Goal: Information Seeking & Learning: Learn about a topic

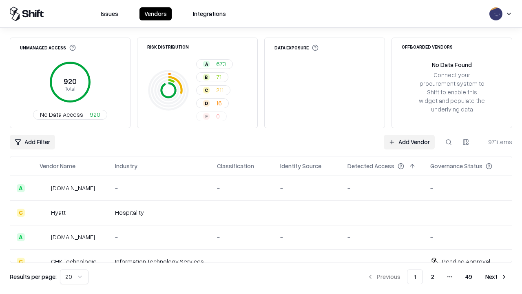
click at [74, 277] on html "Issues Vendors Integrations Unmanaged Access 920 Total No Data Access 920 Risk …" at bounding box center [261, 147] width 522 height 294
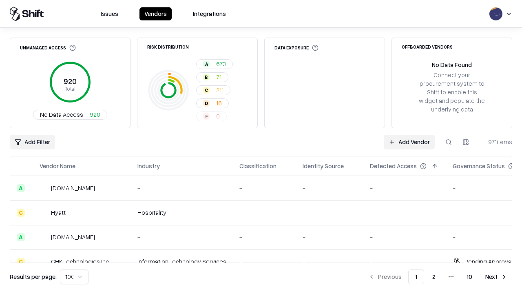
click at [497, 277] on button "Next" at bounding box center [497, 276] width 32 height 15
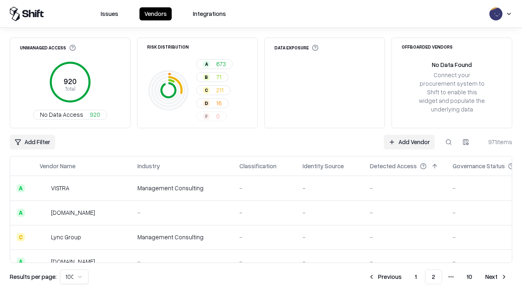
click at [497, 277] on button "Next" at bounding box center [497, 276] width 32 height 15
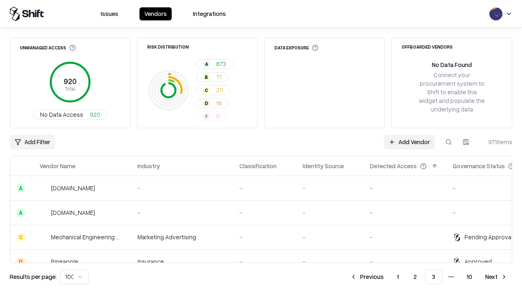
click at [497, 277] on button "Next" at bounding box center [497, 276] width 32 height 15
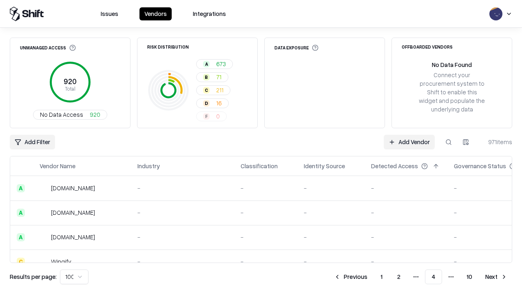
click at [497, 277] on button "Next" at bounding box center [497, 276] width 32 height 15
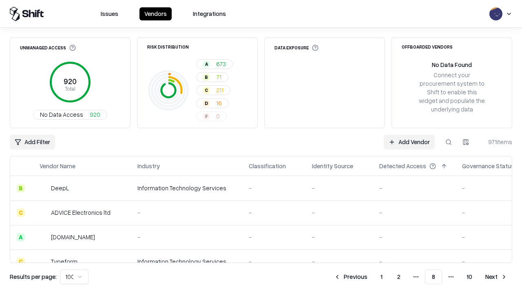
click at [497, 277] on button "Next" at bounding box center [497, 276] width 32 height 15
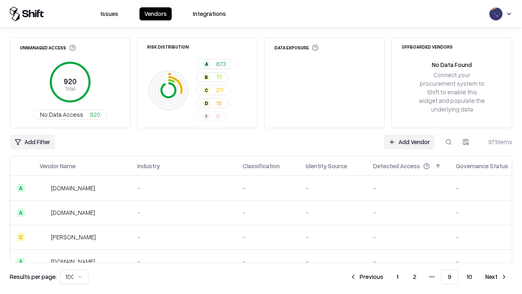
click at [497, 277] on button "Next" at bounding box center [497, 276] width 32 height 15
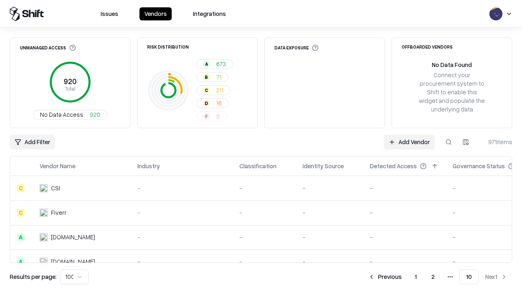
click at [385, 277] on button "Previous" at bounding box center [385, 276] width 43 height 15
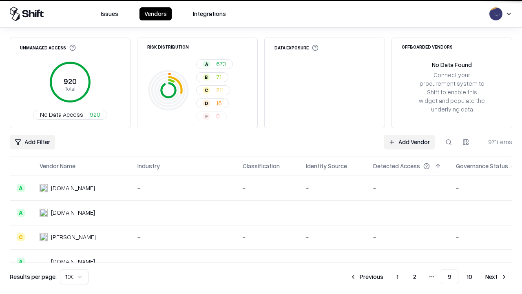
click at [367, 277] on button "Previous" at bounding box center [366, 276] width 43 height 15
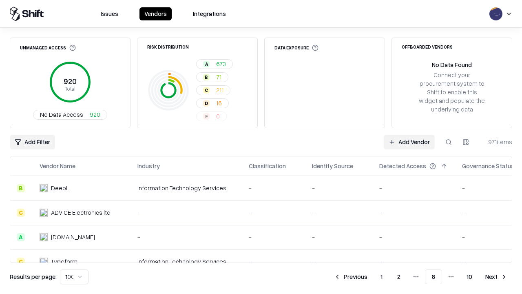
click at [351, 277] on button "Previous" at bounding box center [350, 276] width 43 height 15
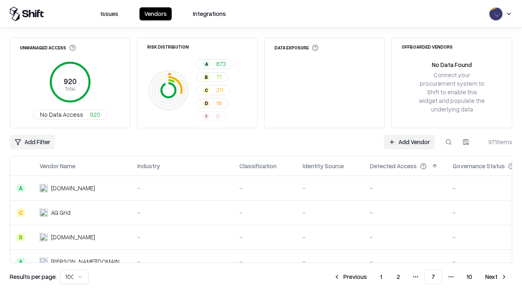
click at [351, 277] on button "Previous" at bounding box center [350, 276] width 43 height 15
